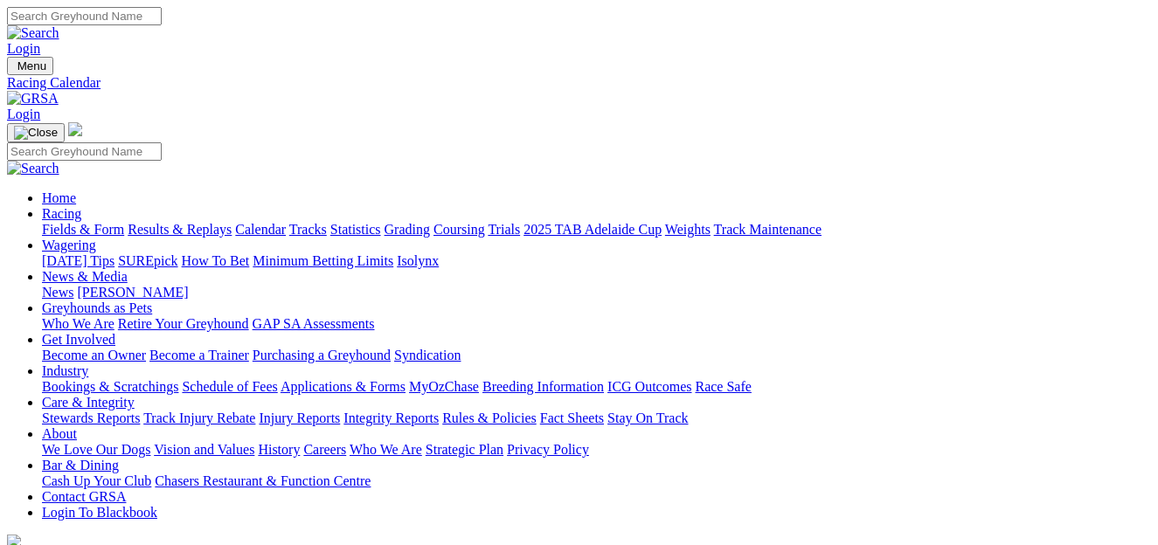
click at [62, 222] on link "Fields & Form" at bounding box center [83, 229] width 82 height 15
